Goal: Check status: Check status

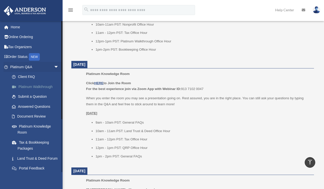
scroll to position [501, 0]
click at [33, 108] on link "Answered Questions" at bounding box center [36, 107] width 59 height 10
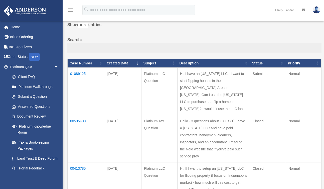
scroll to position [32, 0]
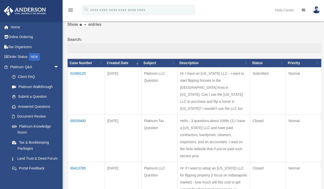
click at [79, 73] on td "01089125" at bounding box center [86, 90] width 37 height 47
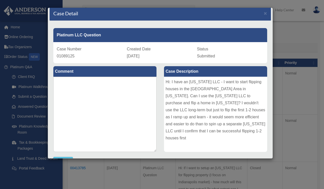
scroll to position [0, 0]
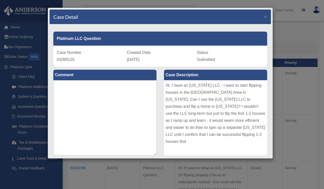
click at [260, 18] on div "Case Detail ×" at bounding box center [161, 17] width 222 height 15
click at [264, 17] on span "×" at bounding box center [265, 17] width 3 height 6
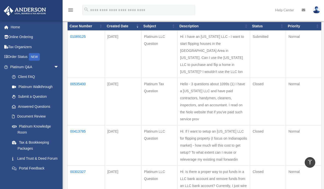
scroll to position [61, 0]
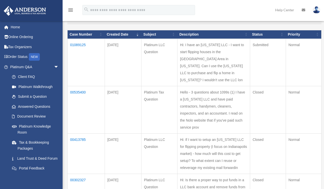
click at [76, 99] on td "00535400" at bounding box center [86, 109] width 37 height 47
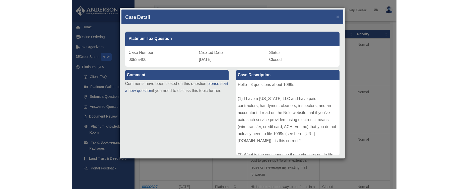
scroll to position [0, 0]
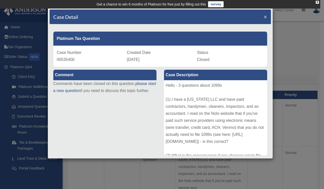
click at [264, 18] on span "×" at bounding box center [265, 17] width 3 height 6
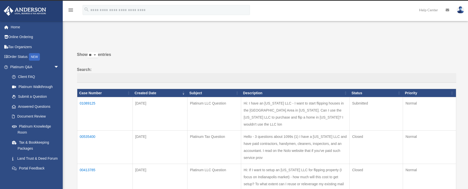
scroll to position [90, 0]
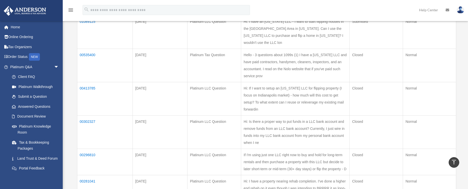
click at [89, 102] on td "00413785" at bounding box center [104, 98] width 55 height 33
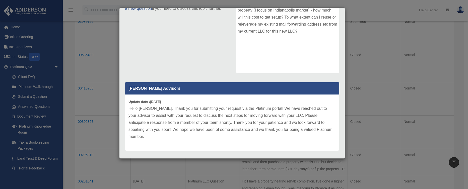
scroll to position [0, 0]
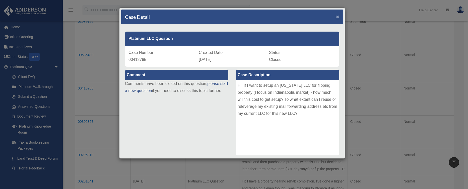
click at [324, 18] on span "×" at bounding box center [337, 17] width 3 height 6
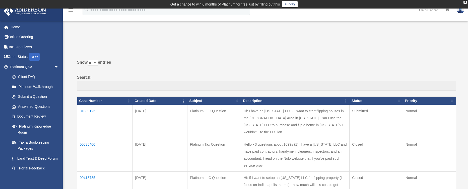
click at [92, 150] on td "00535400" at bounding box center [104, 154] width 55 height 33
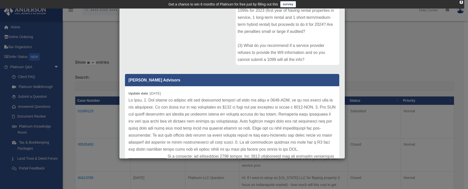
scroll to position [14, 0]
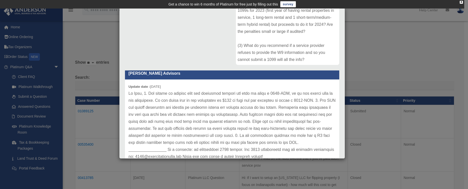
click at [324, 63] on div "Case Detail × Platinum Tax Question Case Number 00535400 Created Date January 2…" at bounding box center [234, 94] width 468 height 189
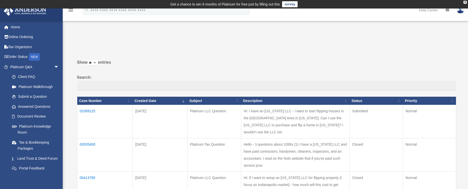
click at [94, 110] on td "01089125" at bounding box center [104, 121] width 55 height 33
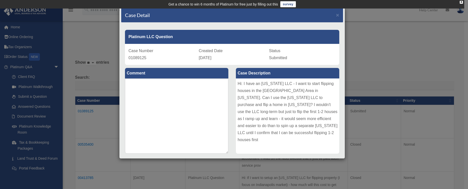
scroll to position [0, 0]
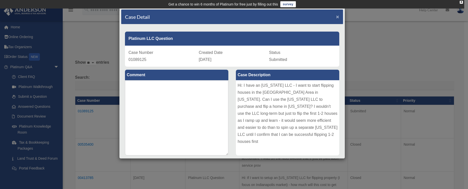
click at [324, 17] on span "×" at bounding box center [337, 17] width 3 height 6
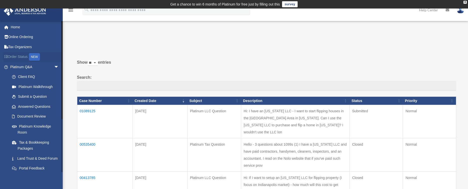
click at [21, 56] on link "Order Status NEW" at bounding box center [35, 57] width 63 height 10
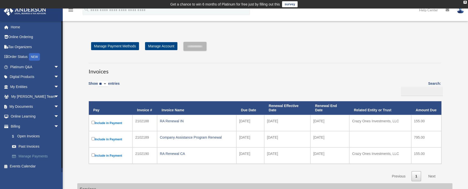
click at [27, 156] on link "Manage Payments" at bounding box center [36, 156] width 59 height 10
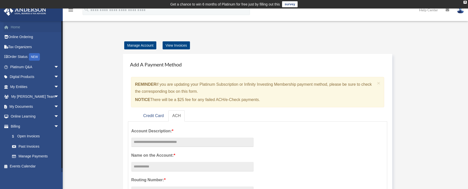
click at [18, 24] on link "Home" at bounding box center [35, 27] width 63 height 10
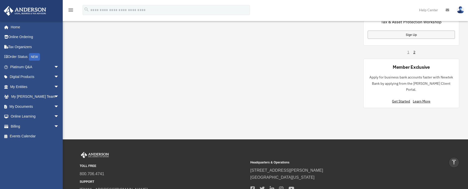
scroll to position [412, 0]
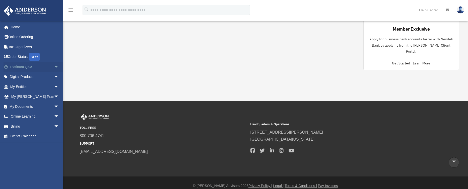
click at [30, 67] on link "Platinum Q&A arrow_drop_down" at bounding box center [35, 67] width 63 height 10
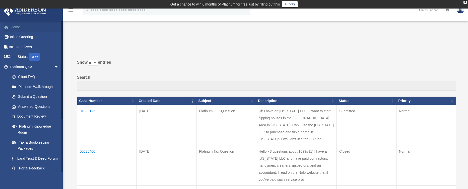
click at [16, 27] on link "Home" at bounding box center [35, 27] width 63 height 10
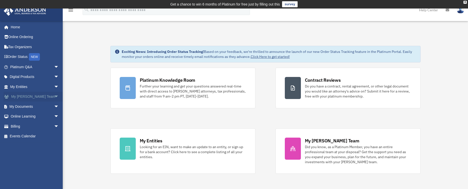
click at [35, 95] on link "My [PERSON_NAME] Team arrow_drop_down" at bounding box center [35, 97] width 63 height 10
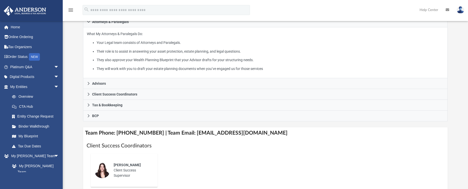
scroll to position [99, 0]
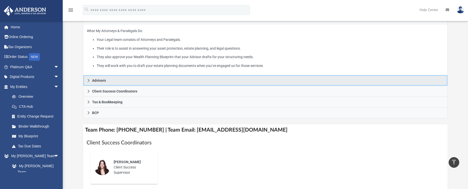
click at [93, 79] on span "Advisors" at bounding box center [99, 81] width 14 height 4
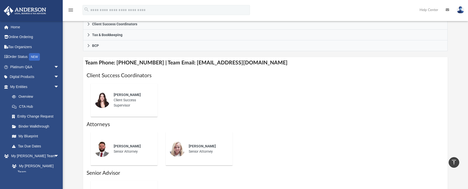
scroll to position [72, 0]
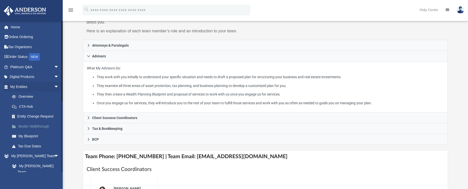
click at [27, 128] on link "Binder Walkthrough" at bounding box center [36, 126] width 59 height 10
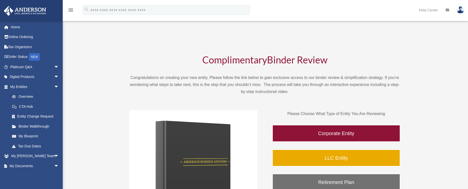
scroll to position [9, 0]
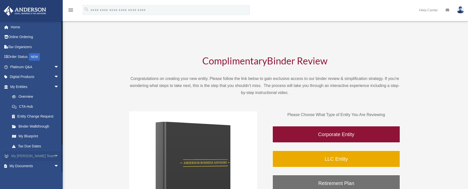
click at [39, 155] on link "My [PERSON_NAME] Team arrow_drop_down" at bounding box center [35, 156] width 63 height 10
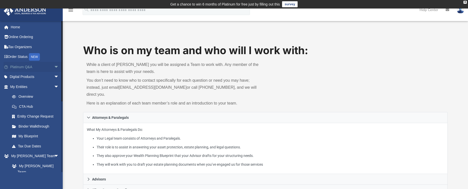
click at [54, 66] on span "arrow_drop_down" at bounding box center [59, 67] width 10 height 10
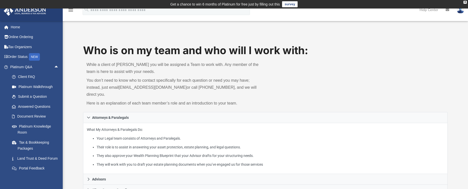
scroll to position [1, 0]
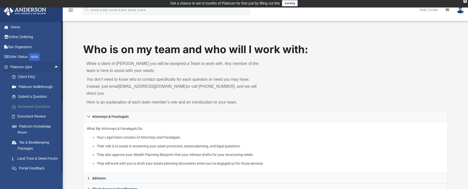
click at [30, 108] on link "Answered Questions" at bounding box center [36, 107] width 59 height 10
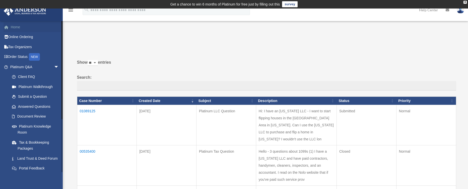
click at [16, 28] on link "Home" at bounding box center [35, 27] width 63 height 10
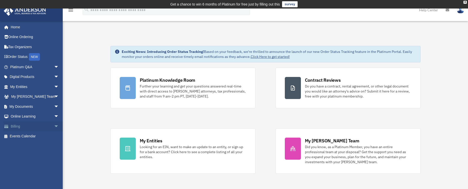
click at [30, 128] on link "Billing arrow_drop_down" at bounding box center [35, 126] width 63 height 10
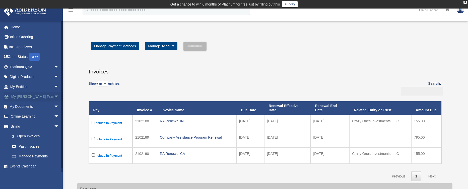
click at [54, 97] on span "arrow_drop_down" at bounding box center [59, 97] width 10 height 10
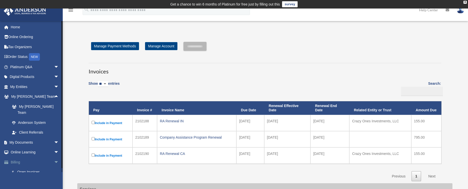
click at [54, 157] on span "arrow_drop_down" at bounding box center [59, 162] width 10 height 10
click at [20, 157] on link "Billing arrow_drop_up" at bounding box center [35, 162] width 63 height 10
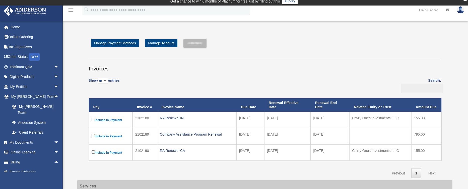
scroll to position [14, 0]
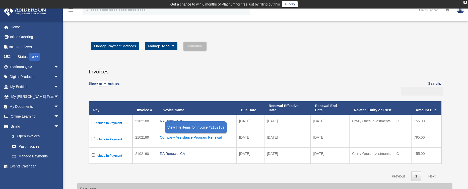
click at [190, 138] on div "Company Assistance Program Renewal" at bounding box center [197, 137] width 74 height 7
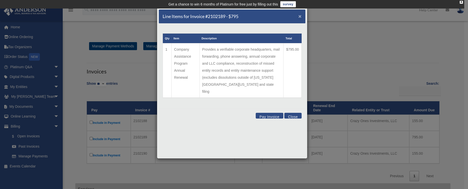
click at [300, 16] on span "×" at bounding box center [299, 16] width 3 height 6
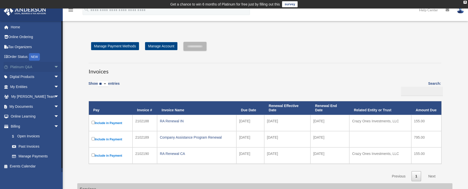
click at [29, 66] on link "Platinum Q&A arrow_drop_down" at bounding box center [35, 67] width 63 height 10
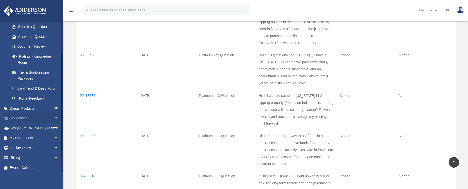
scroll to position [78, 0]
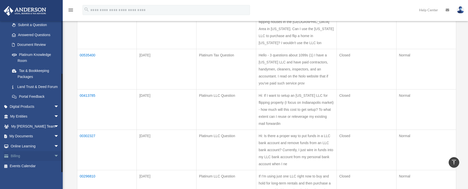
click at [29, 153] on link "Billing arrow_drop_down" at bounding box center [35, 156] width 63 height 10
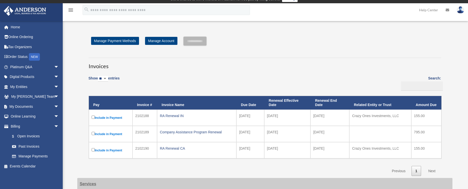
scroll to position [11, 0]
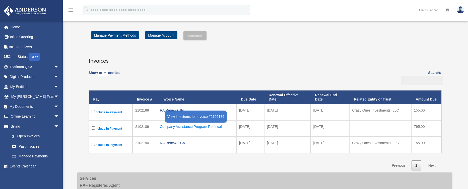
click at [187, 127] on div "Company Assistance Program Renewal" at bounding box center [197, 126] width 74 height 7
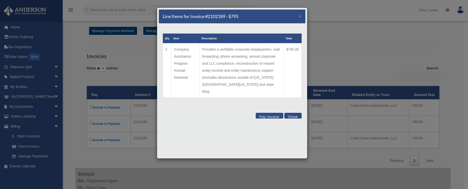
scroll to position [16, 0]
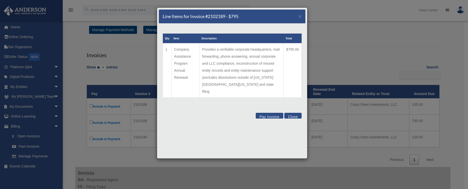
click at [294, 113] on button "Close" at bounding box center [292, 116] width 17 height 6
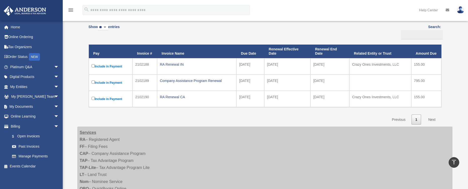
scroll to position [0, 0]
